Goal: Transaction & Acquisition: Download file/media

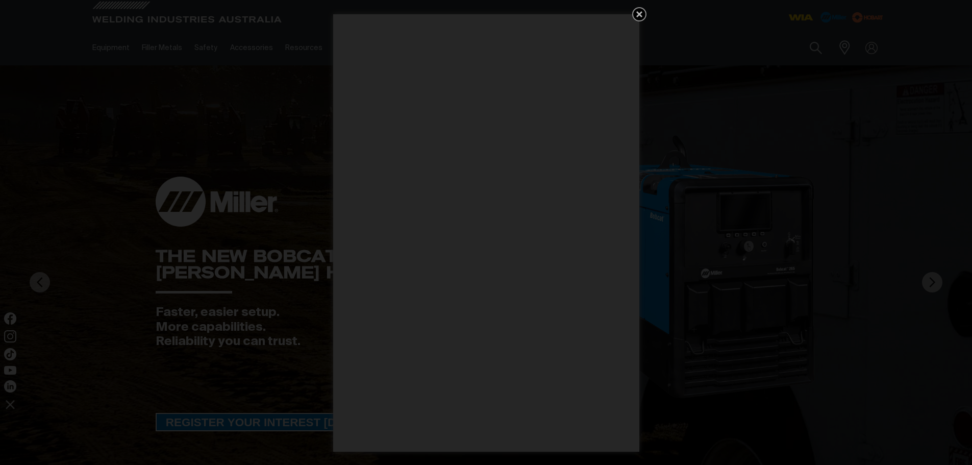
click at [640, 12] on icon "Get 5 WIA Welding Guides Free!" at bounding box center [639, 14] width 6 height 6
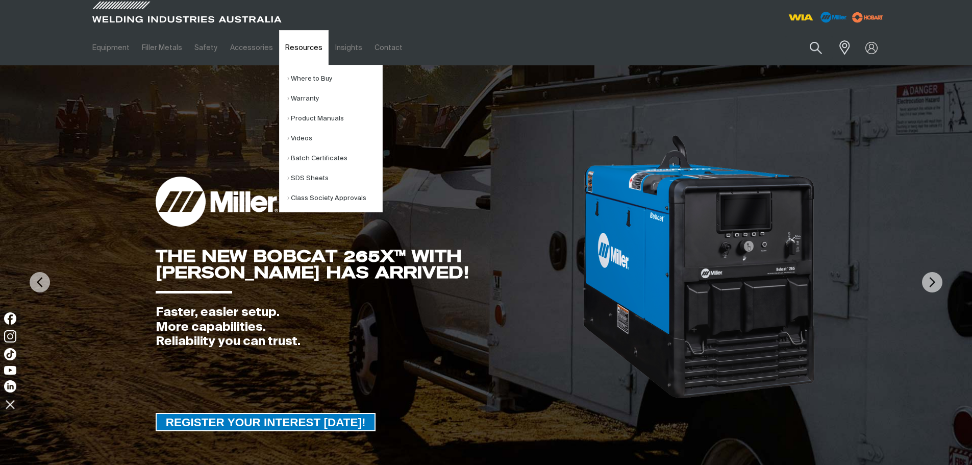
click at [294, 52] on link "Resources" at bounding box center [304, 47] width 50 height 35
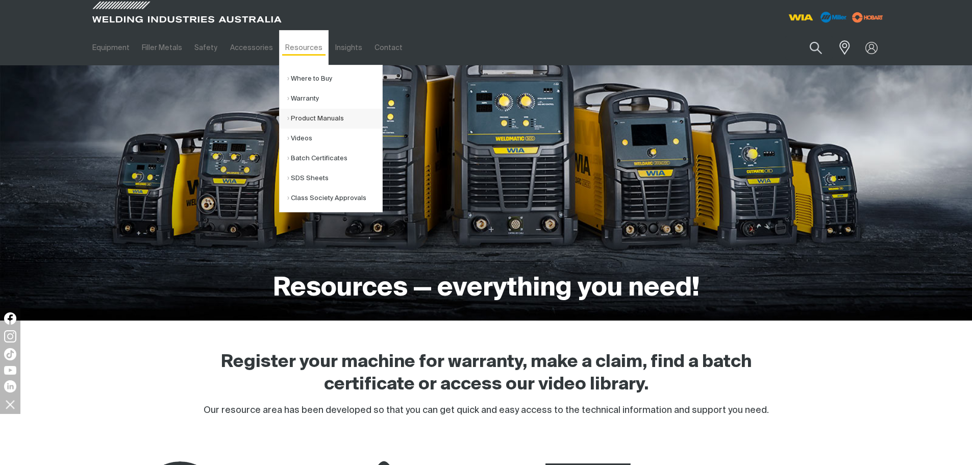
click at [298, 119] on link "Product Manuals" at bounding box center [334, 119] width 95 height 20
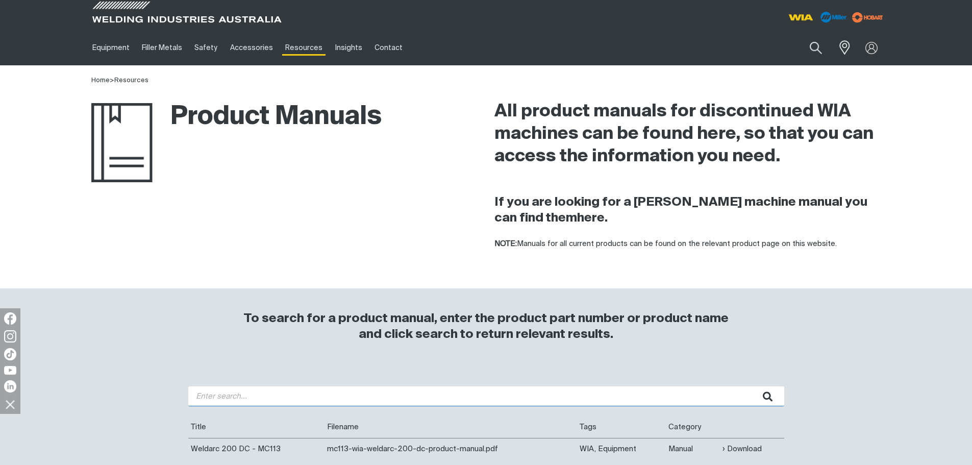
click at [468, 401] on input "search" at bounding box center [486, 396] width 596 height 20
click at [752, 386] on button "submit" at bounding box center [768, 396] width 32 height 20
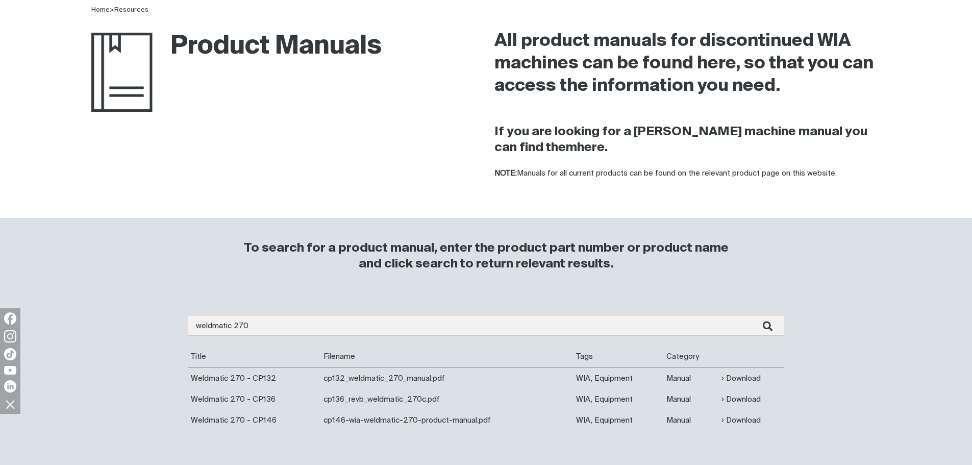
scroll to position [255, 0]
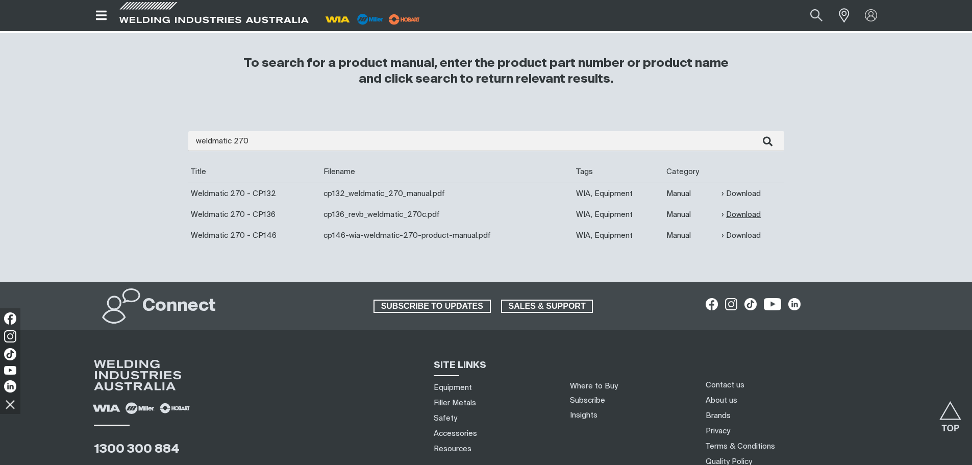
click at [752, 215] on link "Download" at bounding box center [741, 215] width 39 height 12
click at [751, 213] on link "Download" at bounding box center [741, 215] width 39 height 12
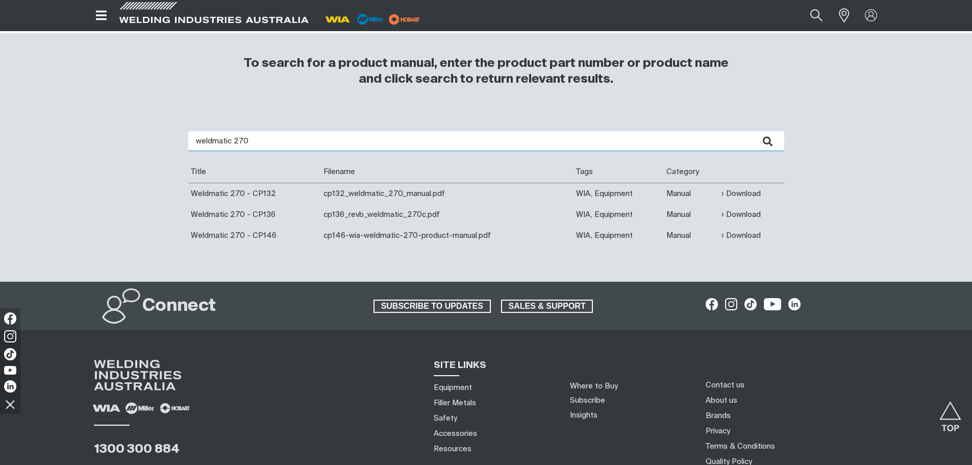
drag, startPoint x: 235, startPoint y: 137, endPoint x: 249, endPoint y: 139, distance: 13.4
click at [249, 139] on input "weldmatic 270" at bounding box center [486, 141] width 596 height 20
click at [752, 131] on button "submit" at bounding box center [768, 141] width 32 height 20
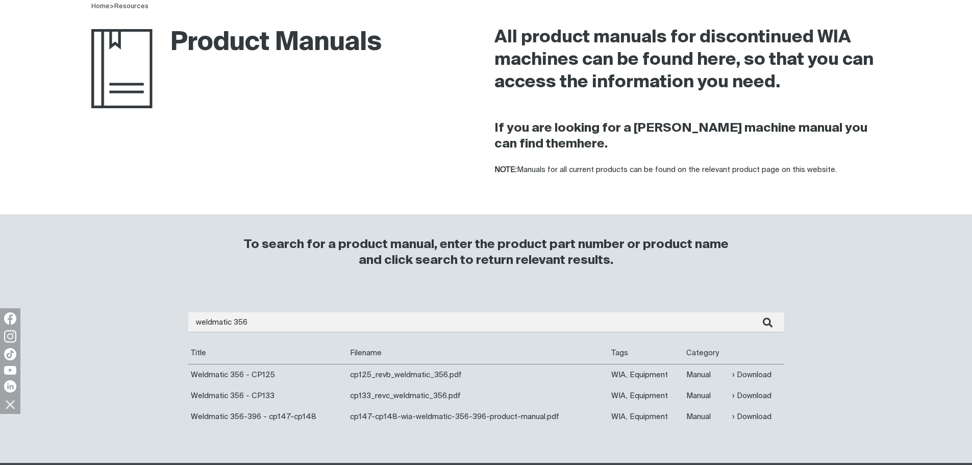
scroll to position [204, 0]
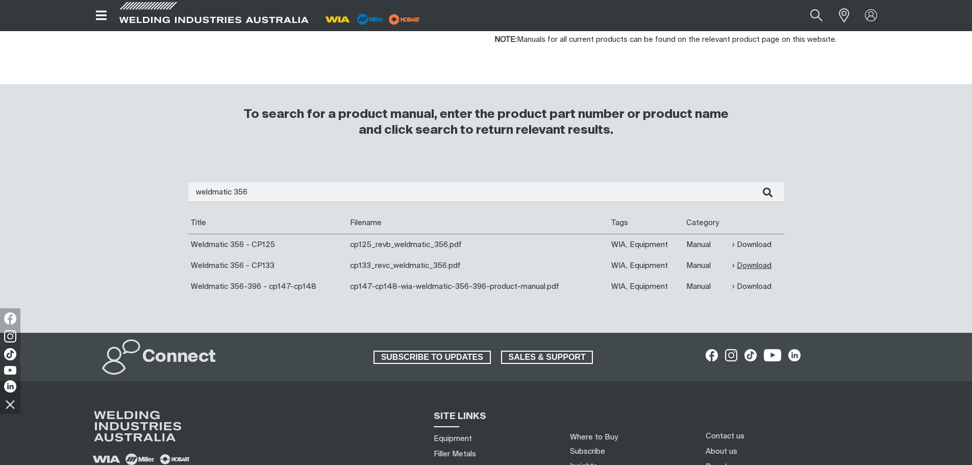
click at [765, 264] on link "Download" at bounding box center [751, 266] width 39 height 12
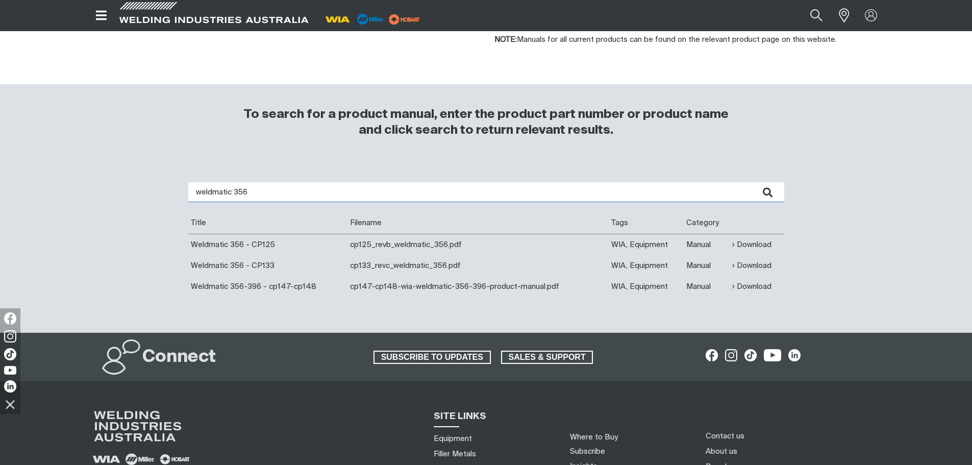
click at [457, 195] on input "weldmatic 356" at bounding box center [486, 192] width 596 height 20
type input "w"
type input "w64"
click at [752, 182] on button "submit" at bounding box center [768, 192] width 32 height 20
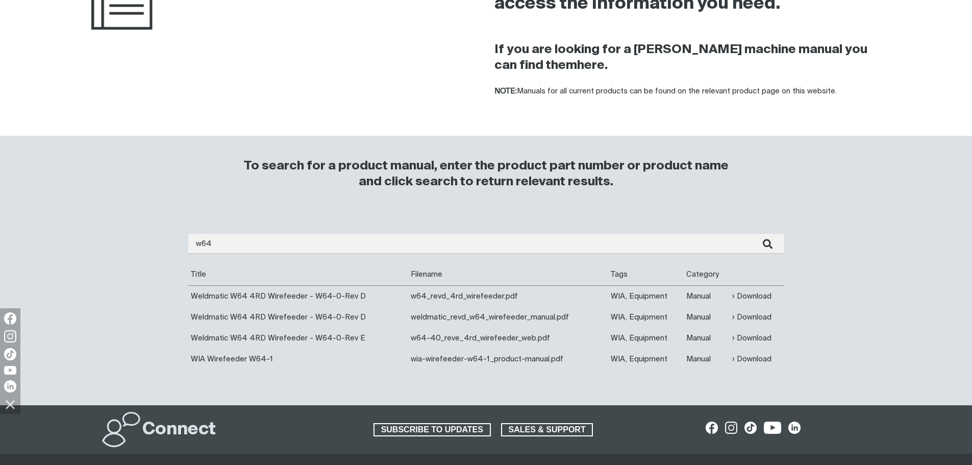
scroll to position [153, 0]
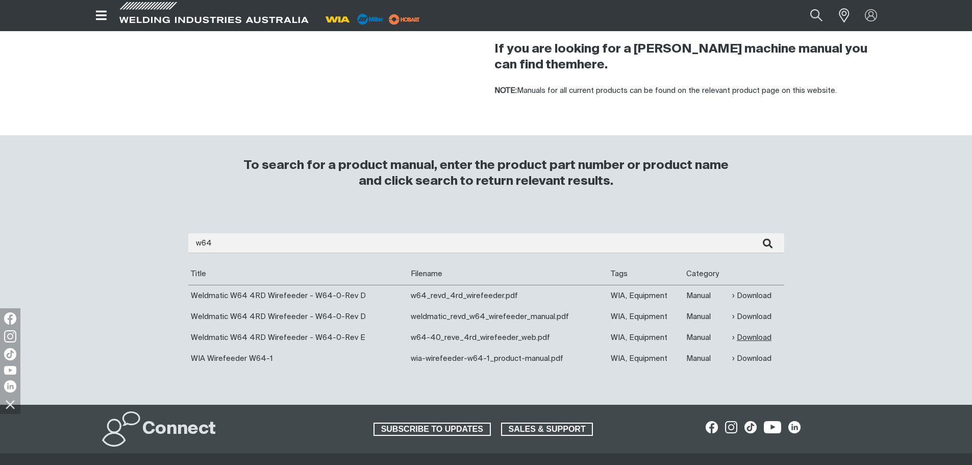
click at [758, 337] on link "Download" at bounding box center [751, 338] width 39 height 12
